Goal: Task Accomplishment & Management: Use online tool/utility

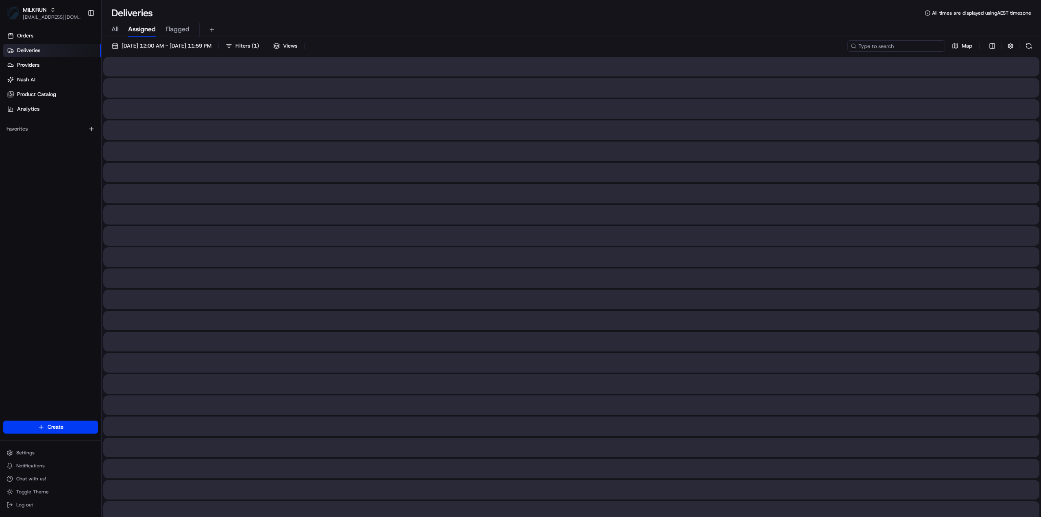
click at [922, 48] on input at bounding box center [896, 45] width 98 height 11
paste input "[PERSON_NAME]"
type input "[PERSON_NAME]"
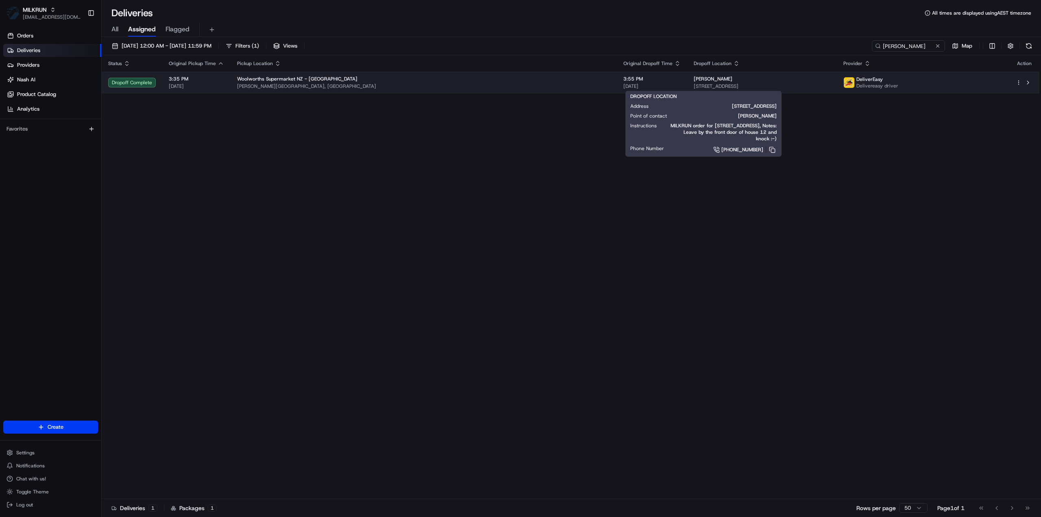
click at [694, 87] on span "[STREET_ADDRESS]" at bounding box center [762, 86] width 137 height 7
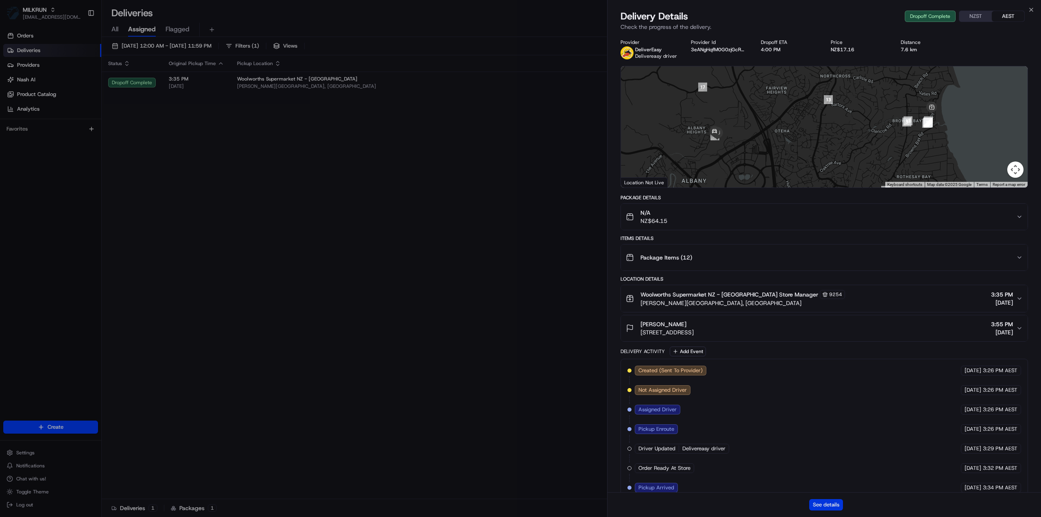
click at [815, 505] on button "See details" at bounding box center [826, 504] width 34 height 11
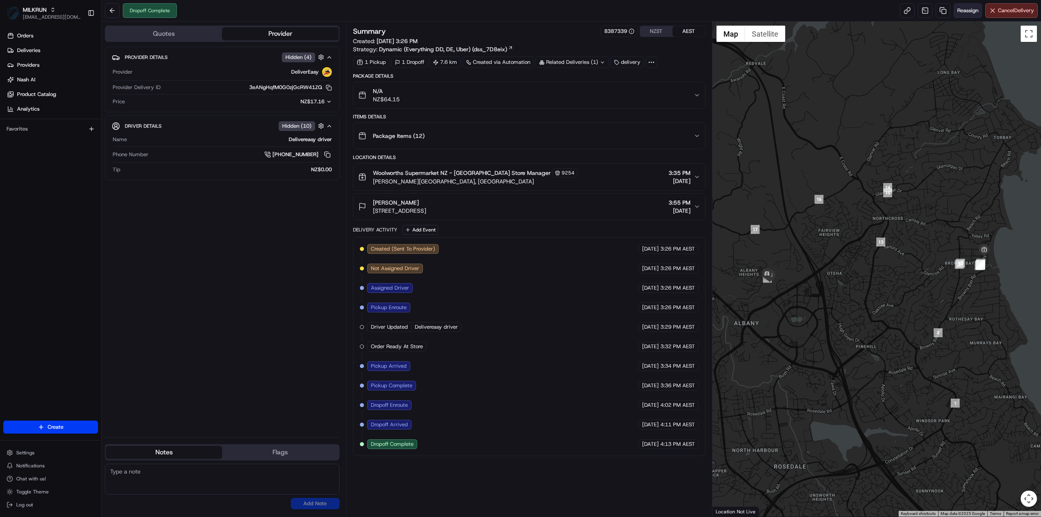
click at [966, 12] on span "Reassign" at bounding box center [967, 10] width 21 height 7
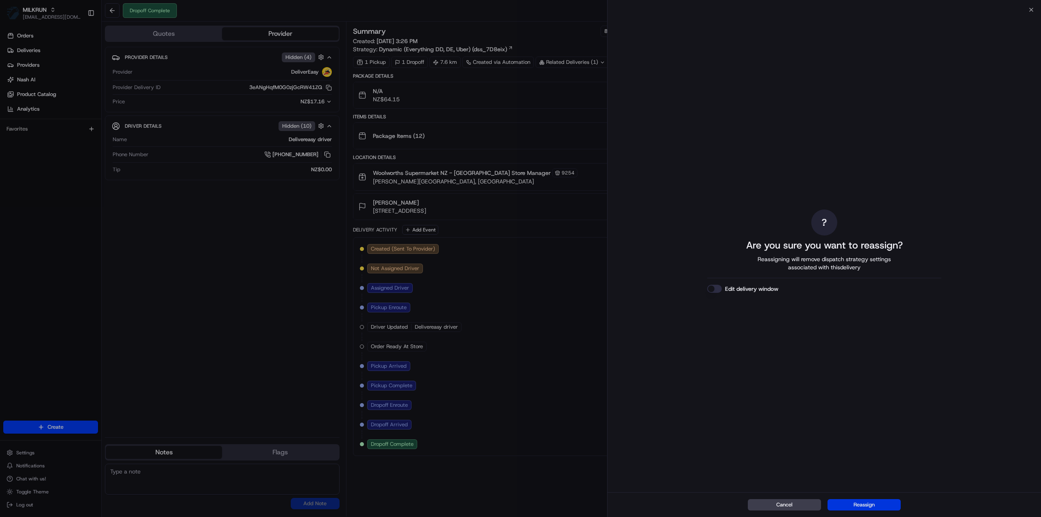
click at [870, 502] on button "Reassign" at bounding box center [864, 504] width 73 height 11
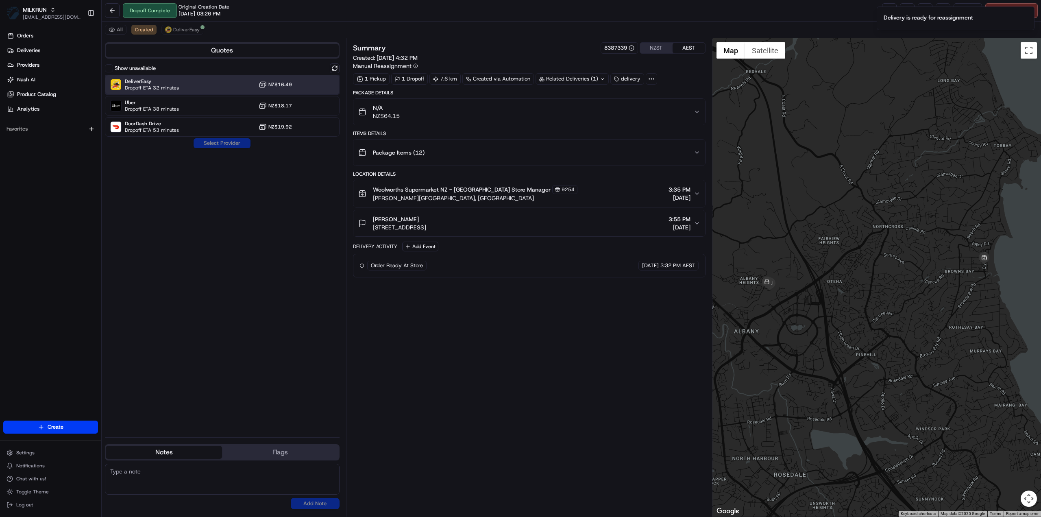
click at [177, 85] on span "Dropoff ETA 32 minutes" at bounding box center [152, 88] width 54 height 7
click at [231, 143] on button "Assign Provider" at bounding box center [222, 143] width 58 height 10
